Goal: Find contact information: Find contact information

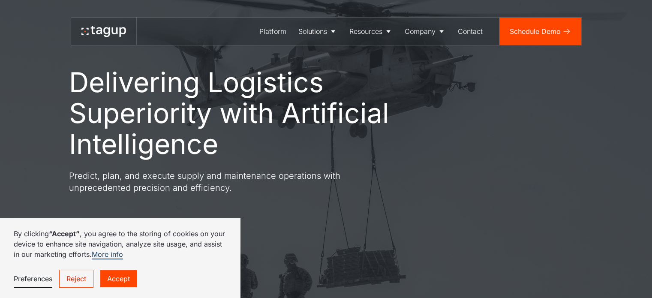
click at [115, 279] on link "Accept" at bounding box center [118, 278] width 36 height 17
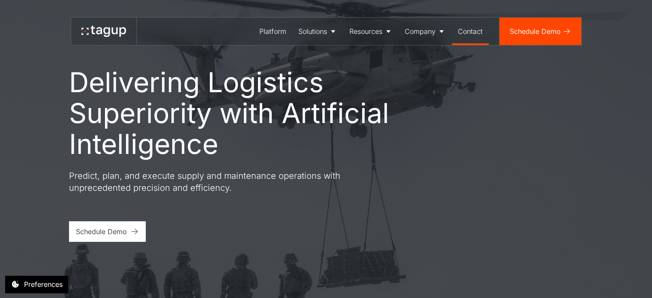
click at [464, 34] on div "Contact" at bounding box center [470, 31] width 25 height 10
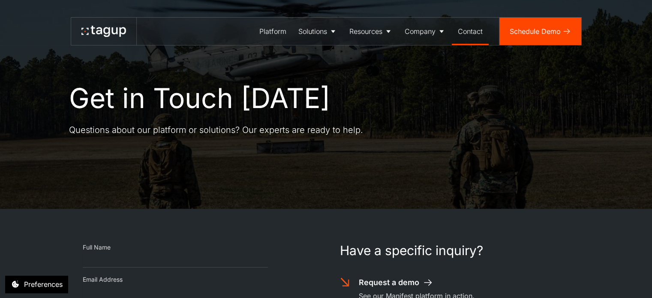
click at [483, 31] on link "Contact" at bounding box center [470, 31] width 37 height 27
click at [464, 0] on html "**********" at bounding box center [326, 149] width 652 height 298
drag, startPoint x: 475, startPoint y: 137, endPoint x: 470, endPoint y: 128, distance: 9.8
click at [475, 136] on div "Get in Touch [DATE] Questions about our platform or solutions? Our experts are …" at bounding box center [325, 104] width 617 height 209
